Goal: Find specific page/section: Find specific page/section

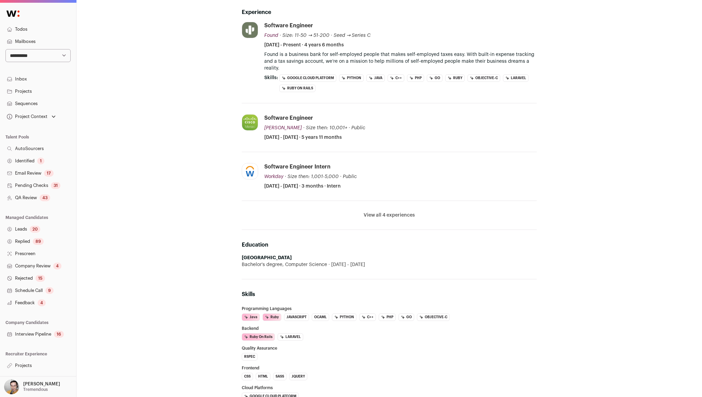
scroll to position [69, 0]
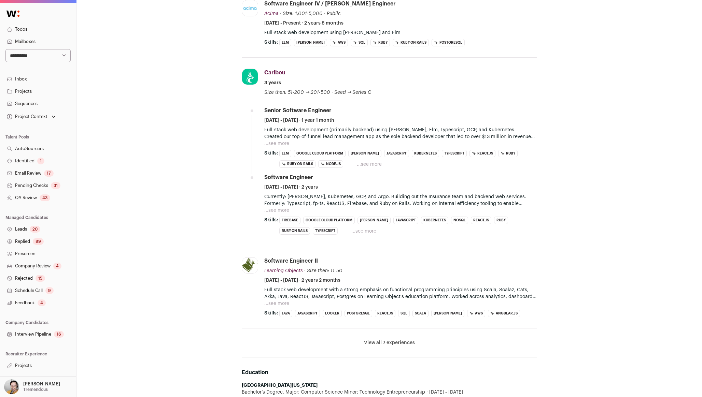
scroll to position [91, 0]
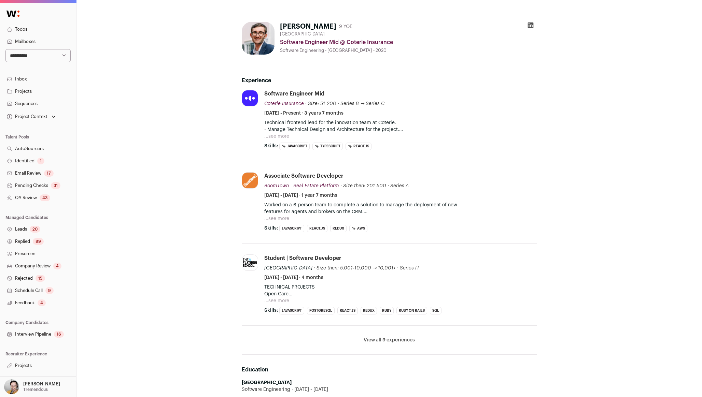
click at [271, 134] on button "...see more" at bounding box center [276, 136] width 25 height 7
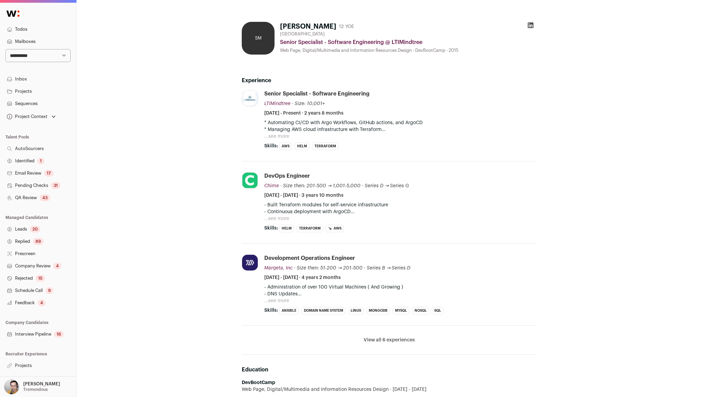
click at [275, 135] on button "...see more" at bounding box center [276, 136] width 25 height 7
